Goal: Task Accomplishment & Management: Manage account settings

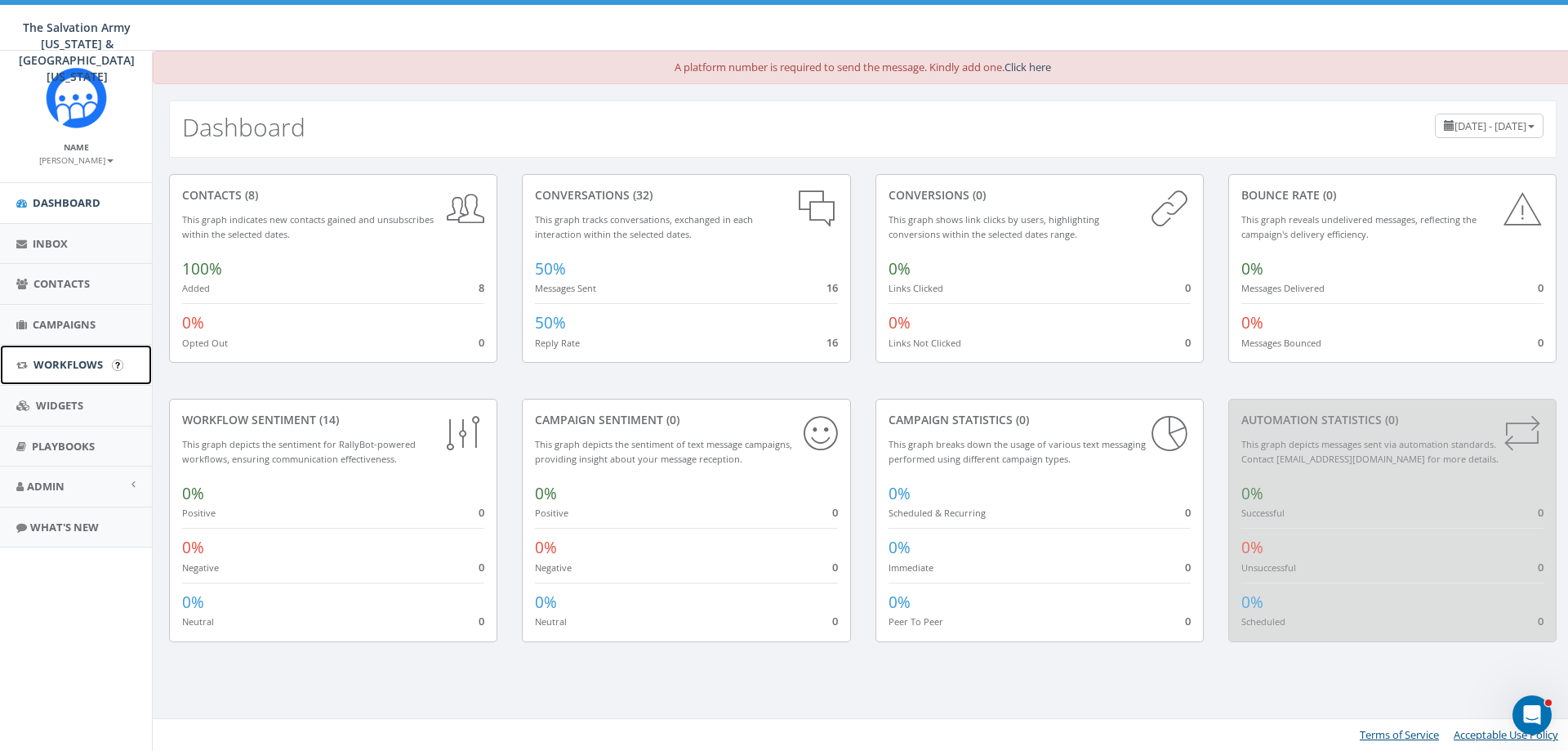
click at [73, 375] on link "Workflows" at bounding box center [76, 365] width 152 height 40
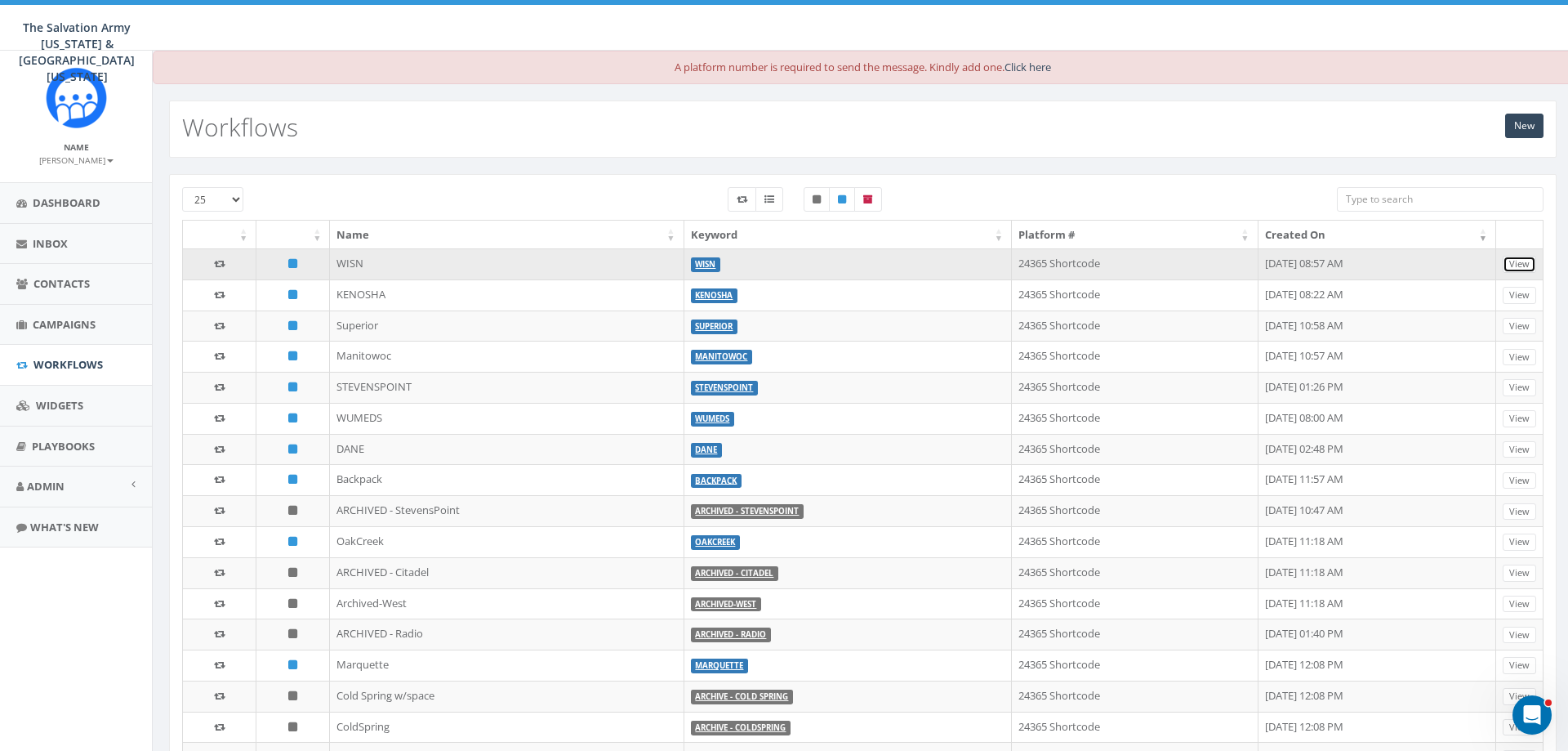
click at [1512, 262] on link "View" at bounding box center [1520, 264] width 34 height 17
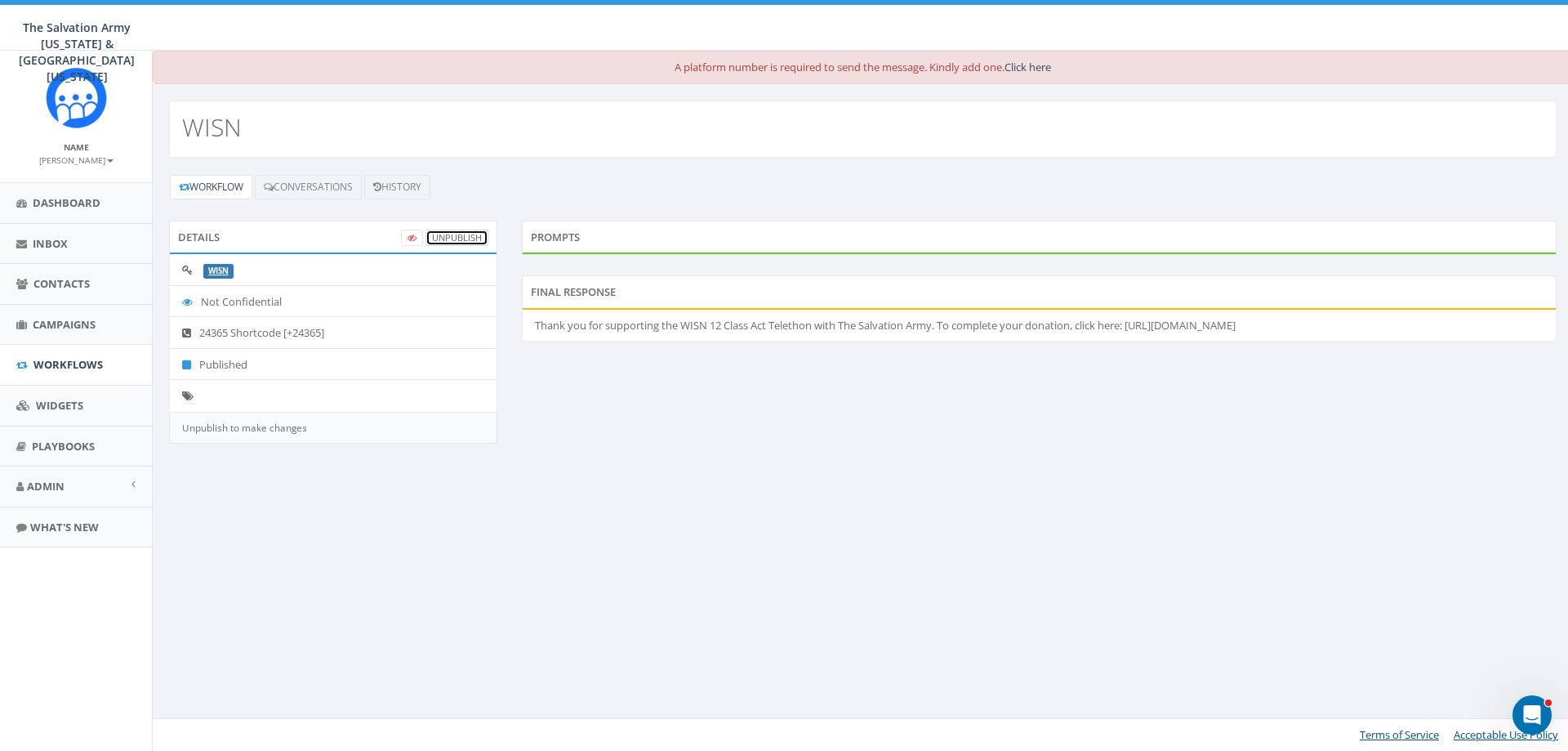
click at [470, 244] on link "UnPublish" at bounding box center [457, 238] width 63 height 17
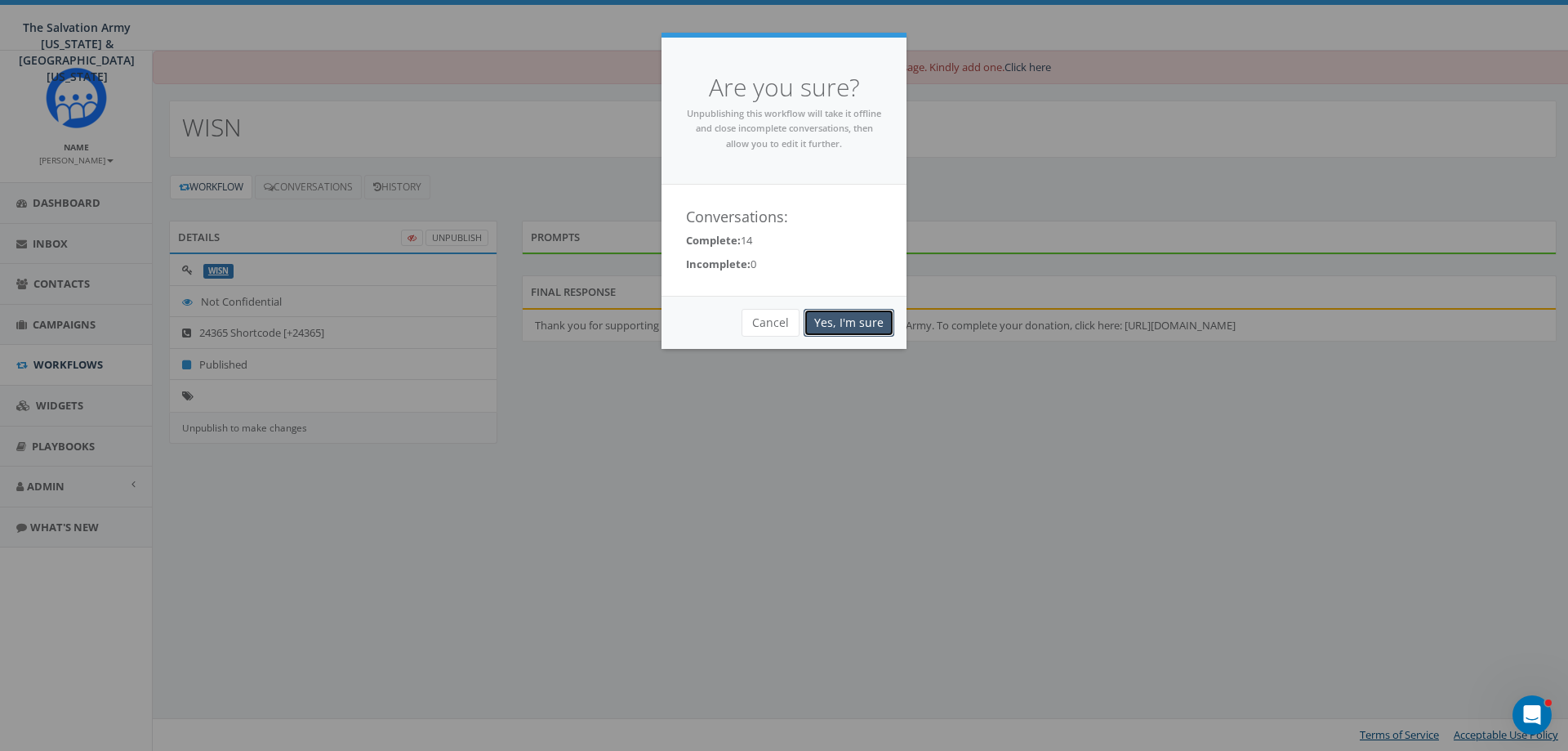
click at [859, 326] on link "Yes, I'm sure" at bounding box center [848, 323] width 91 height 28
